Goal: Information Seeking & Learning: Learn about a topic

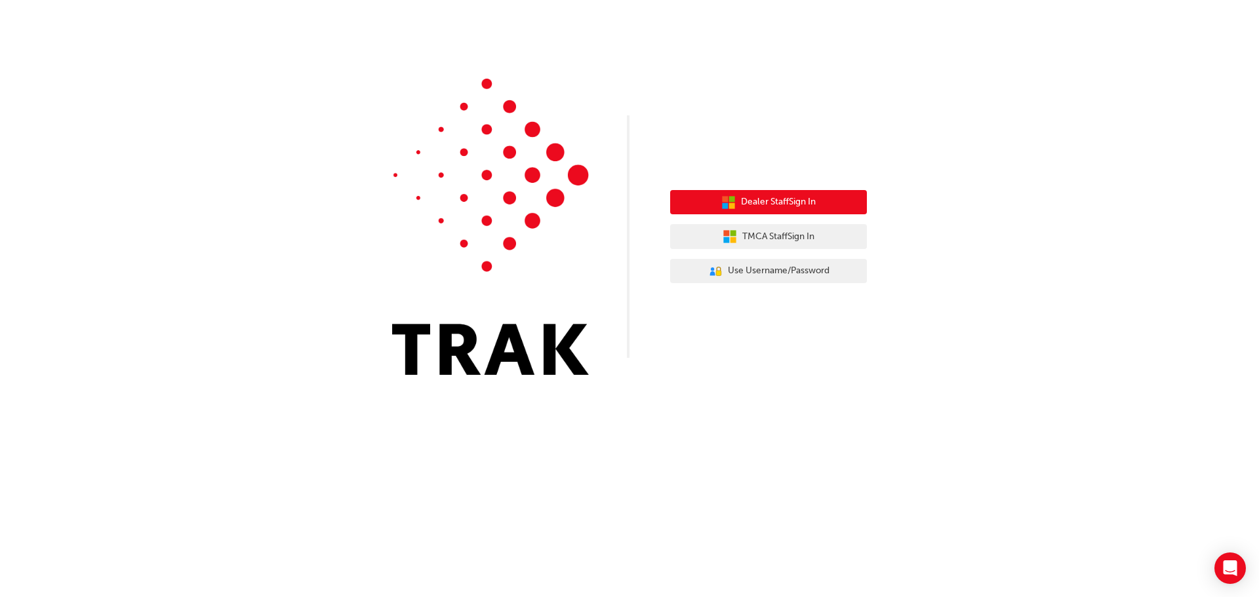
click at [752, 201] on span "Dealer Staff Sign In" at bounding box center [778, 202] width 75 height 15
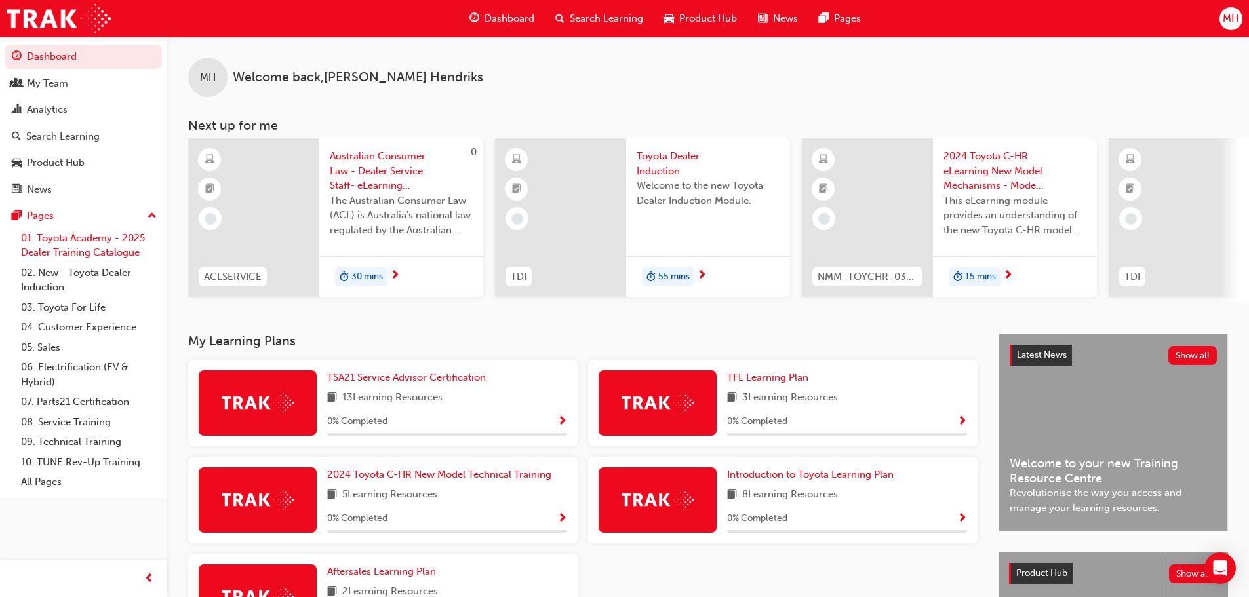
click at [64, 244] on link "01. Toyota Academy - 2025 Dealer Training Catalogue" at bounding box center [89, 245] width 146 height 35
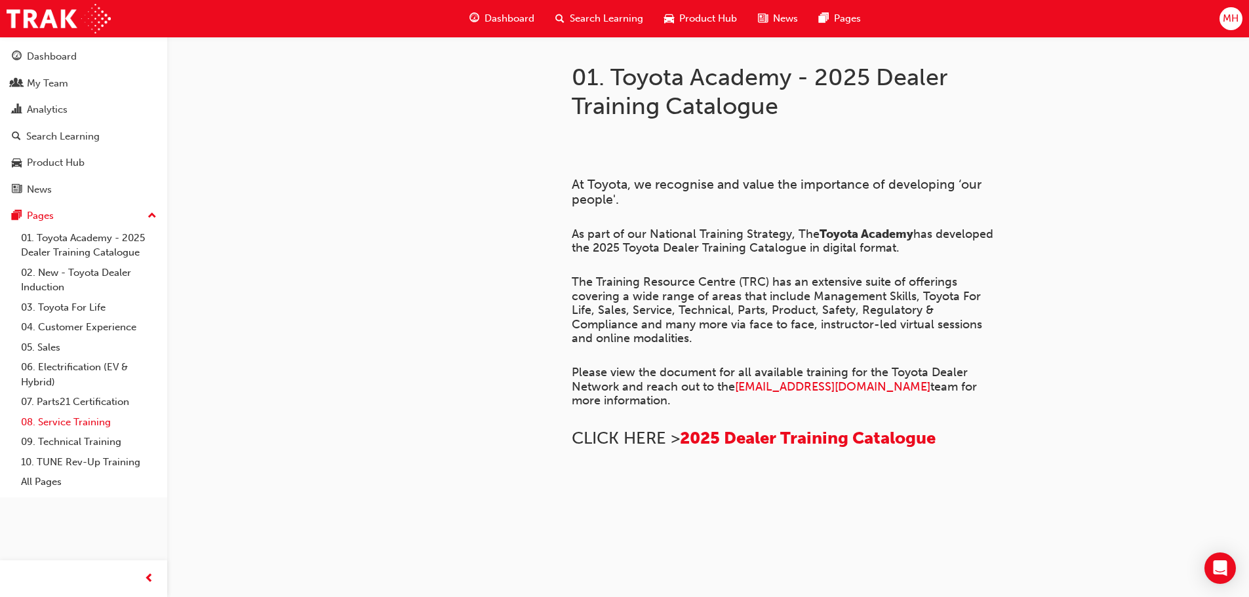
click at [55, 418] on link "08. Service Training" at bounding box center [89, 422] width 146 height 20
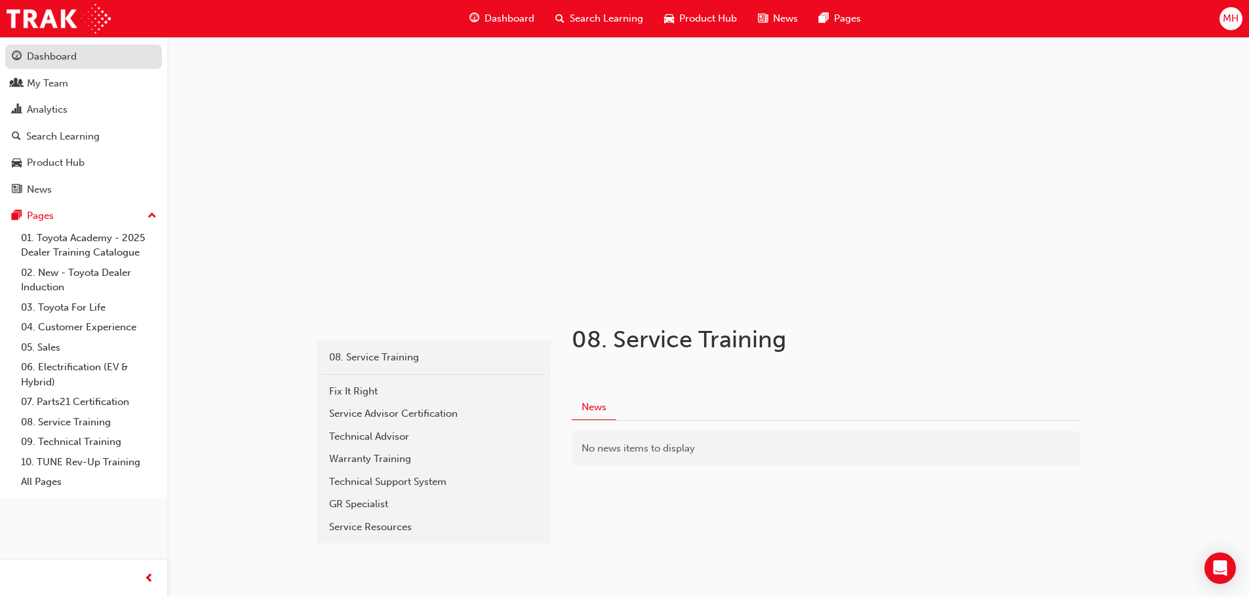
click at [50, 55] on div "Dashboard" at bounding box center [52, 56] width 50 height 15
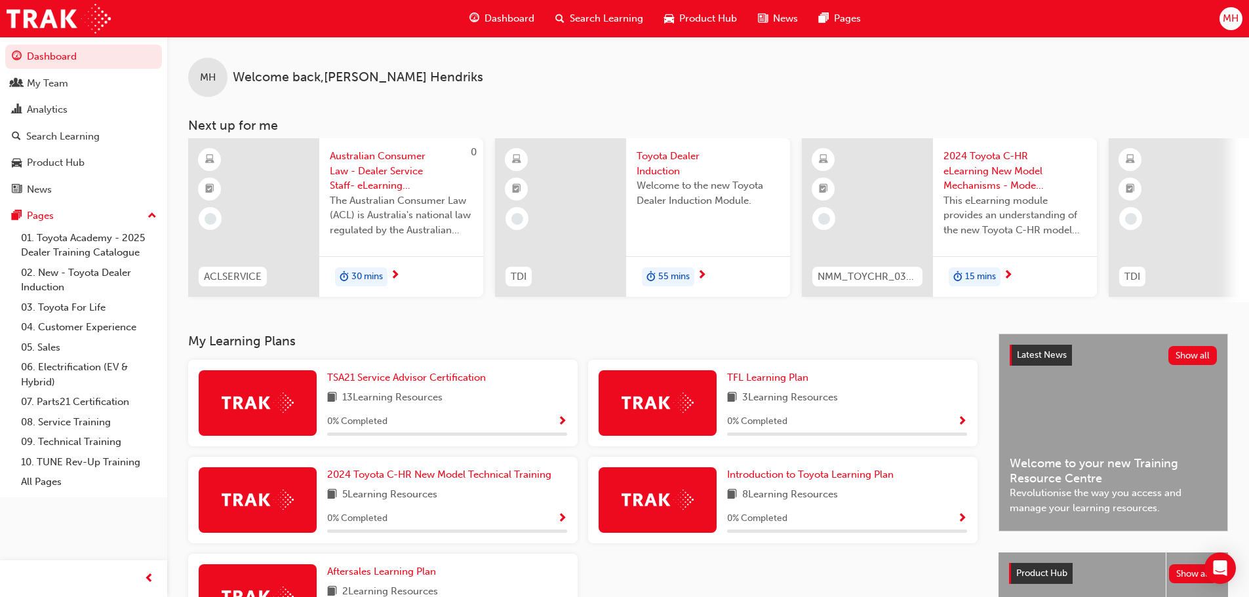
click at [706, 12] on span "Product Hub" at bounding box center [708, 18] width 58 height 15
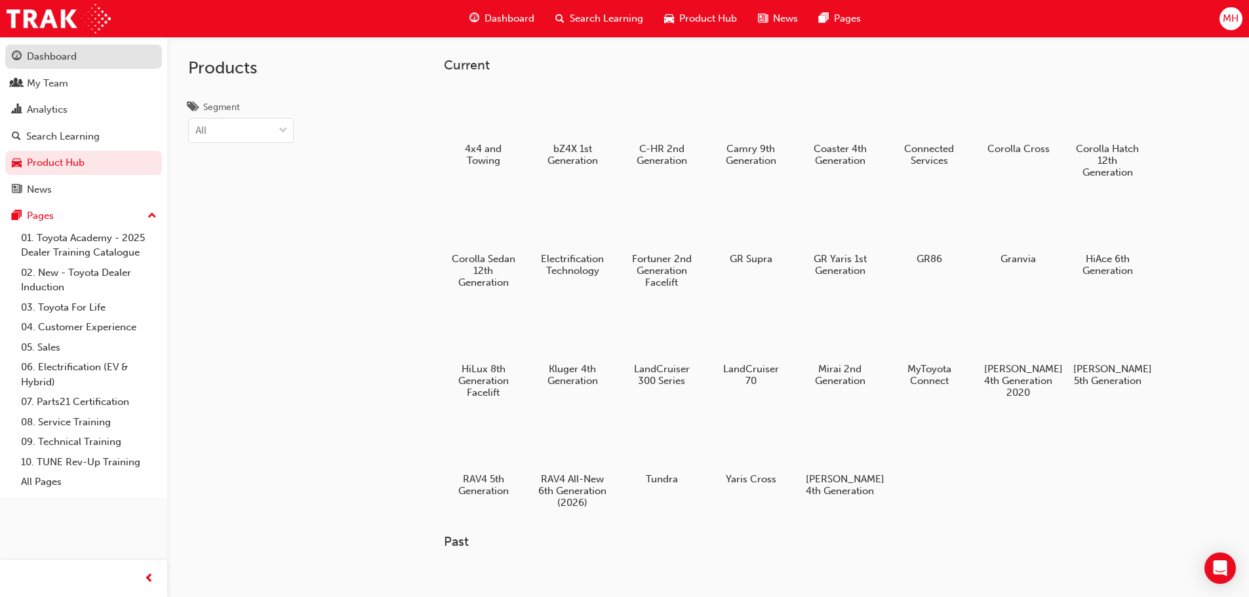
click at [31, 52] on div "Dashboard" at bounding box center [52, 56] width 50 height 15
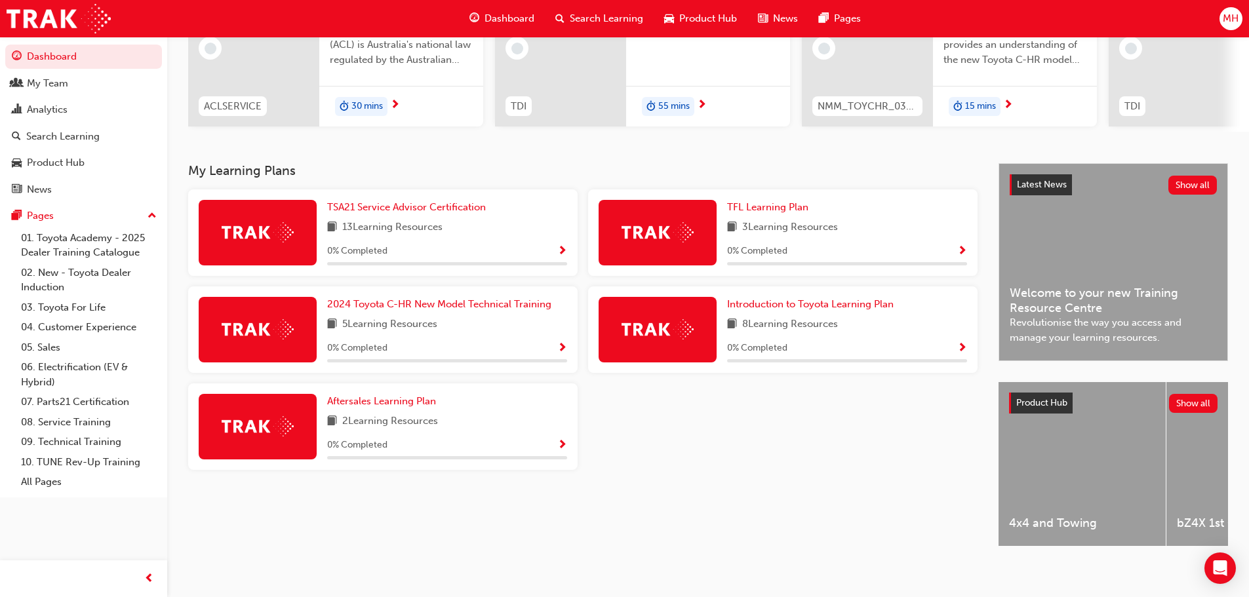
scroll to position [186, 0]
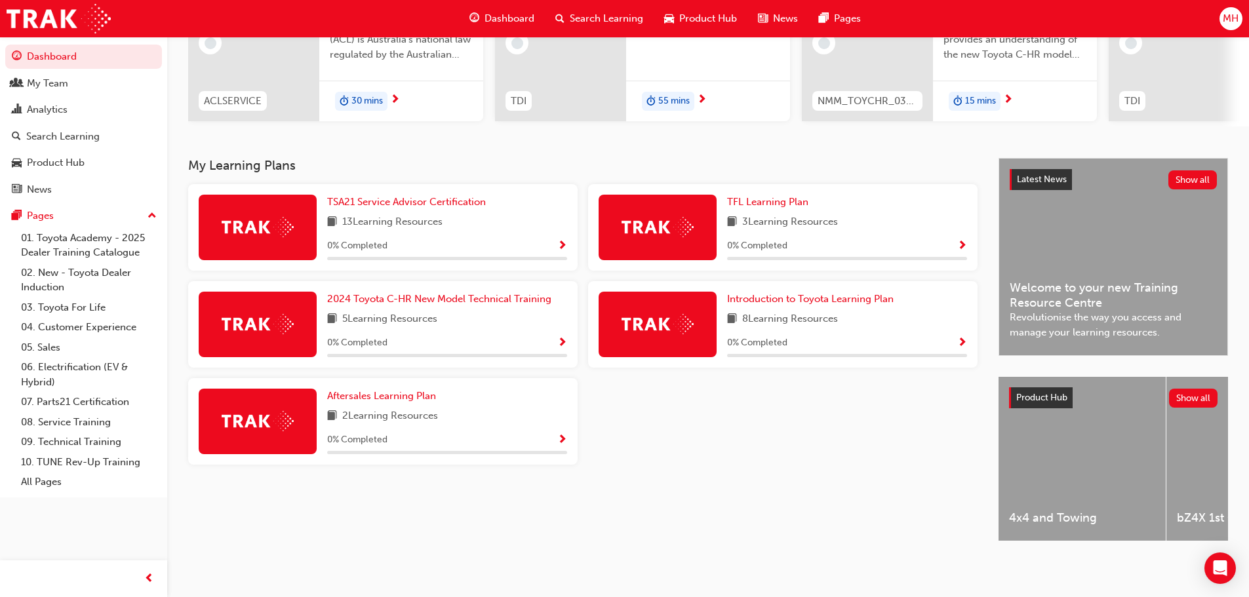
click at [250, 217] on img at bounding box center [258, 227] width 72 height 20
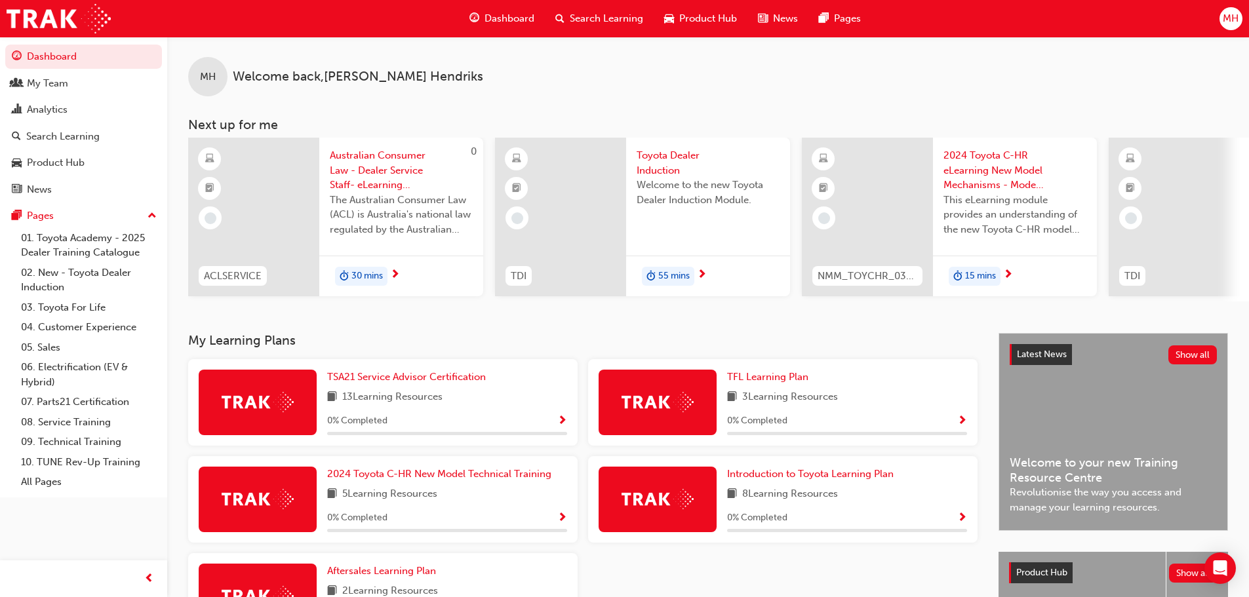
scroll to position [0, 0]
click at [350, 158] on span "Australian Consumer Law - Dealer Service Staff- eLearning Module" at bounding box center [401, 171] width 143 height 45
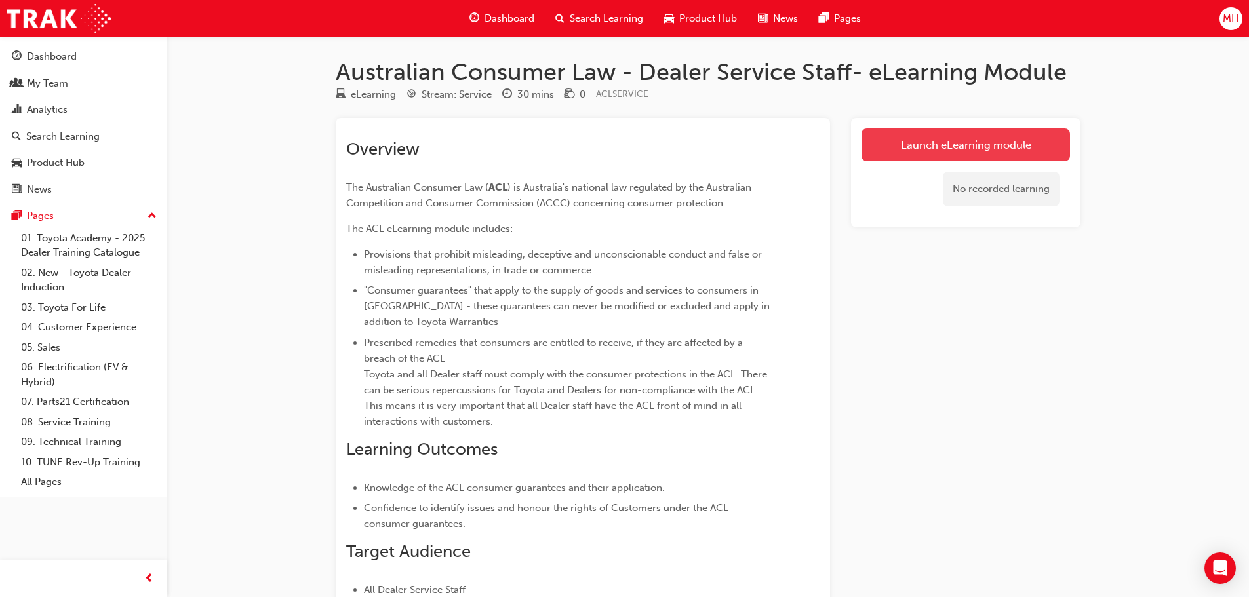
click at [931, 136] on link "Launch eLearning module" at bounding box center [966, 145] width 209 height 33
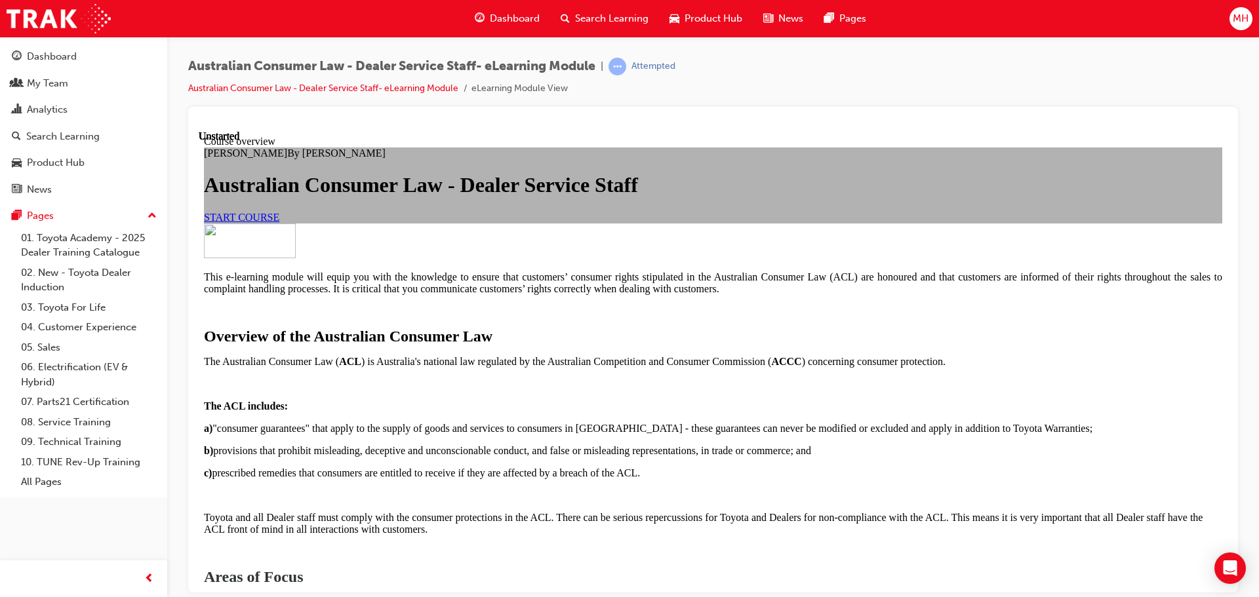
click at [279, 222] on span "START COURSE" at bounding box center [241, 216] width 75 height 11
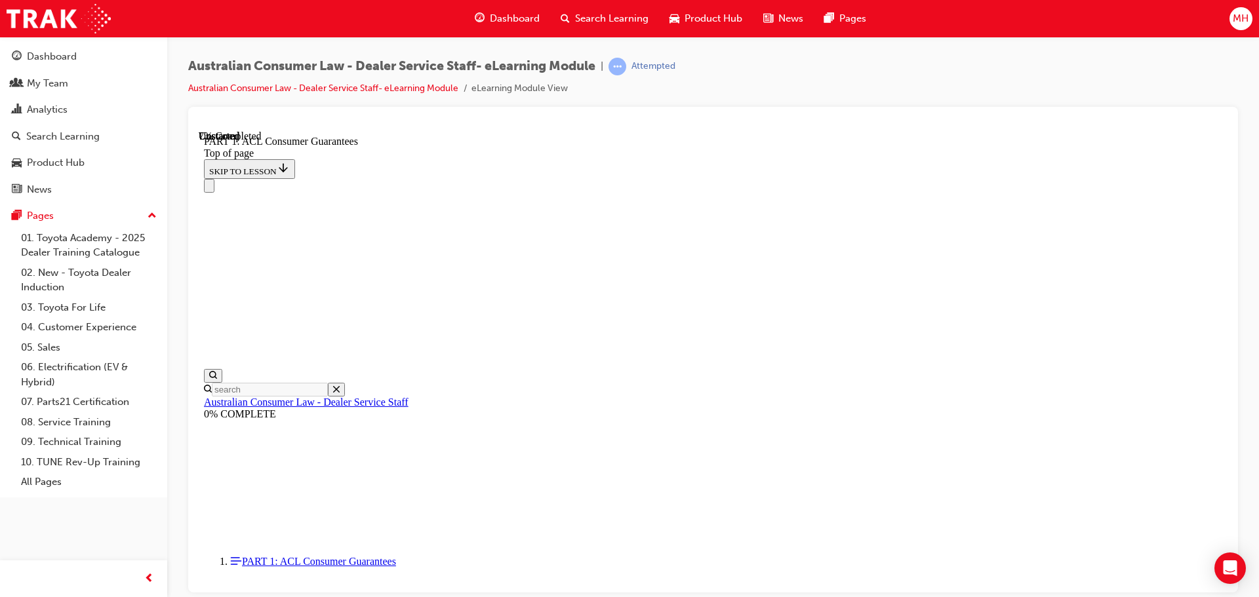
scroll to position [828, 0]
